Goal: Share content

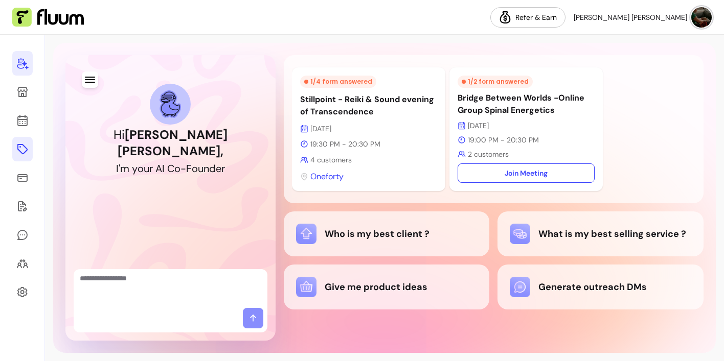
click at [23, 149] on icon at bounding box center [22, 149] width 12 height 12
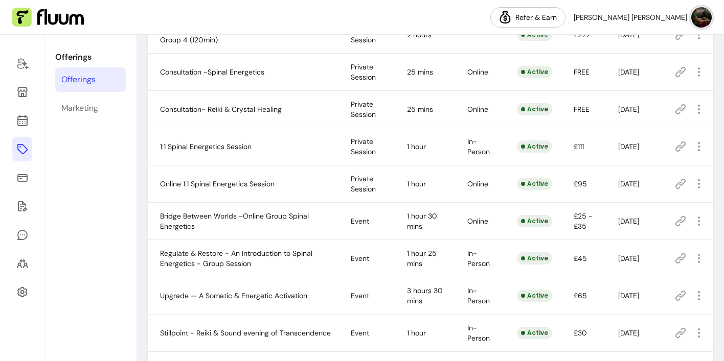
scroll to position [358, 0]
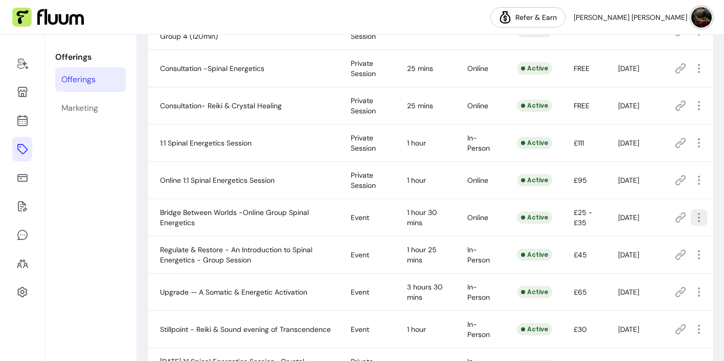
click at [658, 270] on span "Copy Share Link" at bounding box center [661, 270] width 75 height 10
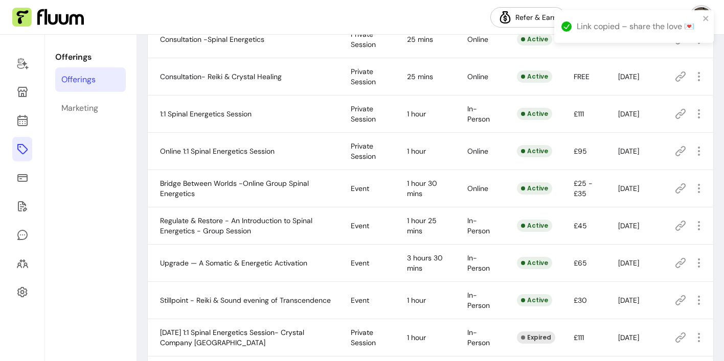
scroll to position [384, 0]
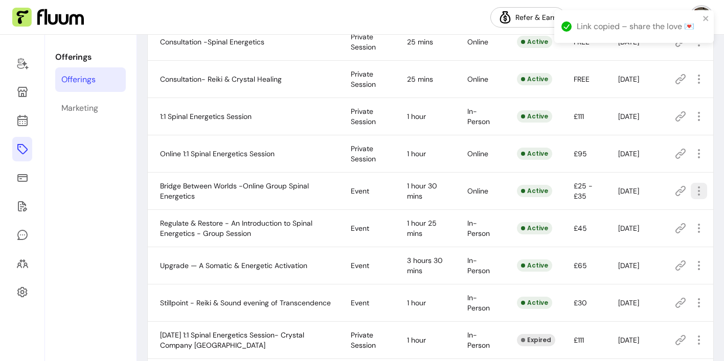
click at [697, 193] on icon "button" at bounding box center [699, 191] width 12 height 12
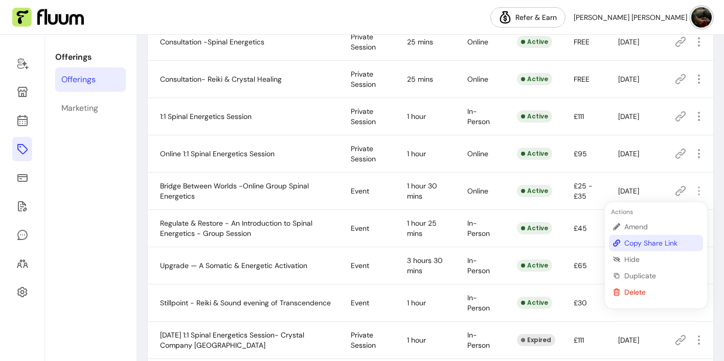
click at [655, 243] on span "Copy Share Link" at bounding box center [661, 243] width 75 height 10
